Goal: Transaction & Acquisition: Purchase product/service

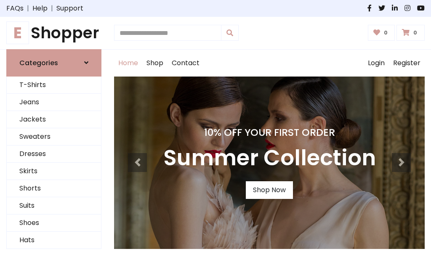
click at [269, 190] on link "Shop Now" at bounding box center [269, 191] width 47 height 18
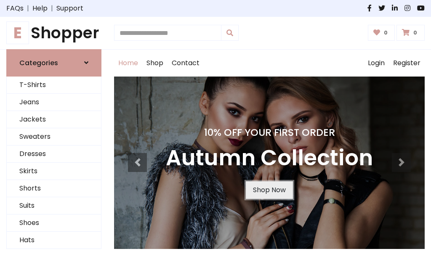
click at [269, 190] on link "Shop Now" at bounding box center [269, 191] width 47 height 18
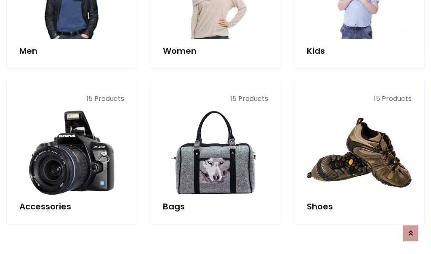
scroll to position [840, 0]
